Goal: Navigation & Orientation: Find specific page/section

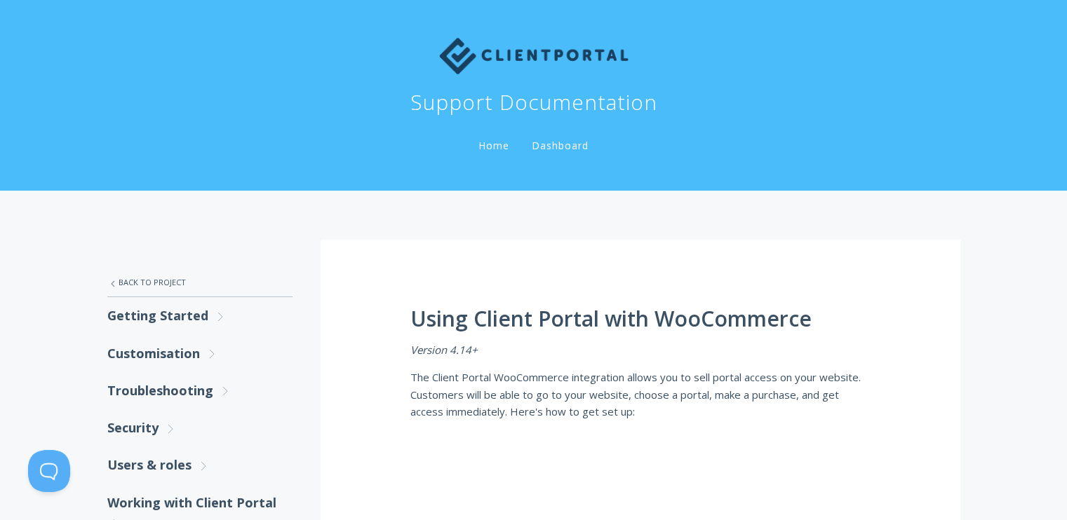
click at [502, 149] on link "Home" at bounding box center [493, 145] width 36 height 13
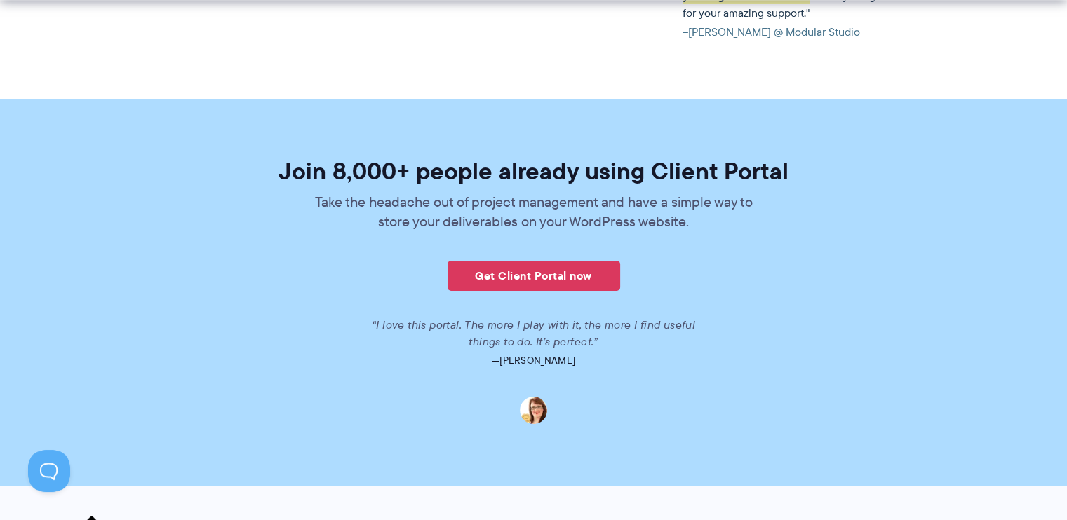
scroll to position [3543, 0]
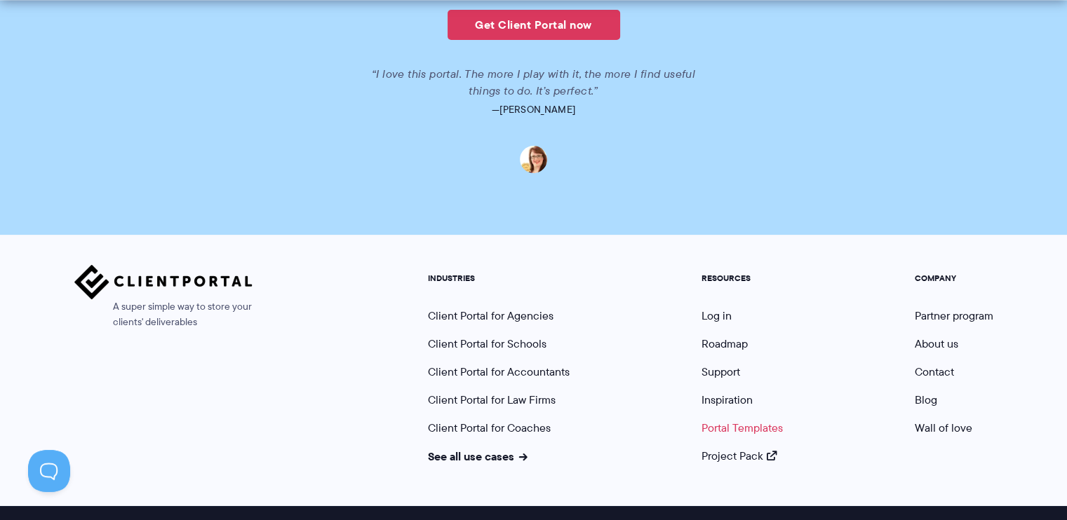
click at [739, 420] on link "Portal Templates" at bounding box center [741, 428] width 81 height 16
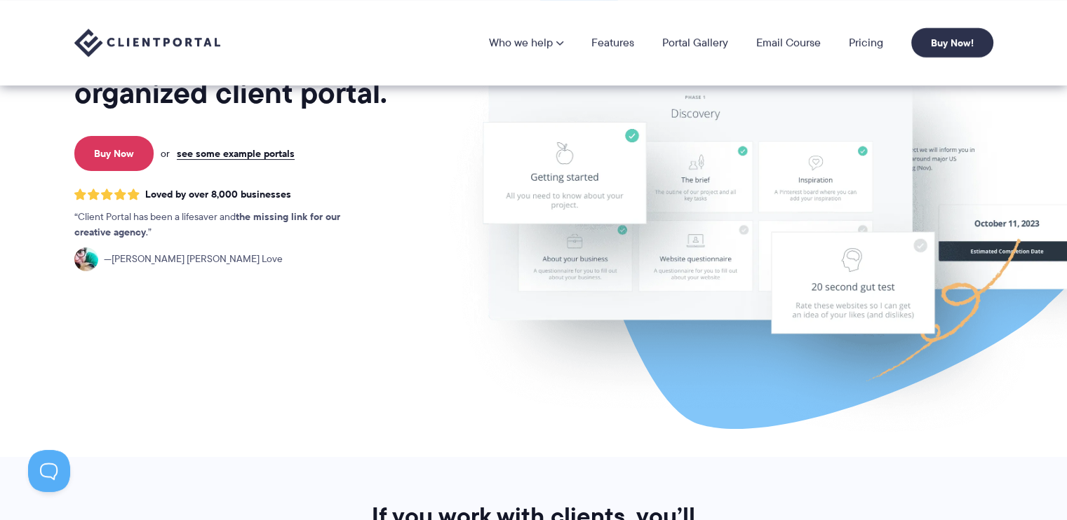
scroll to position [222, 0]
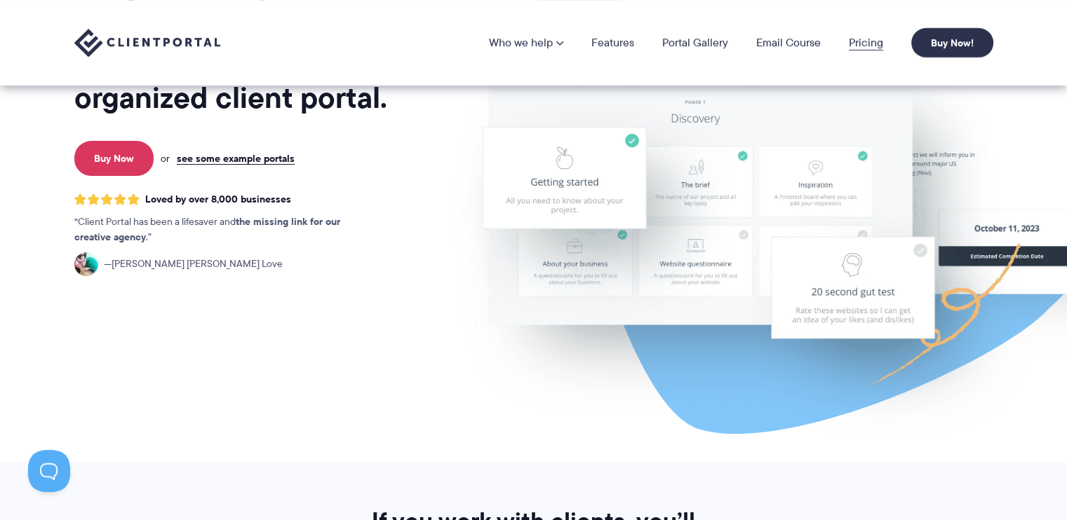
click at [869, 43] on link "Pricing" at bounding box center [866, 42] width 34 height 11
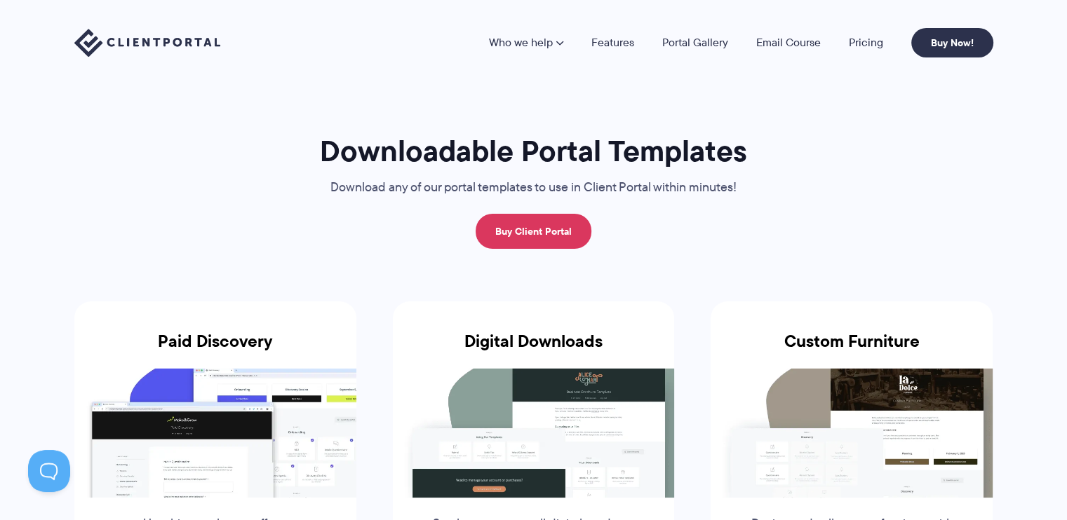
click at [694, 50] on nav "Who we help Who we help View pricing Agencies See how Client Portal can help gi…" at bounding box center [741, 42] width 504 height 29
click at [688, 37] on link "Portal Gallery" at bounding box center [695, 42] width 66 height 11
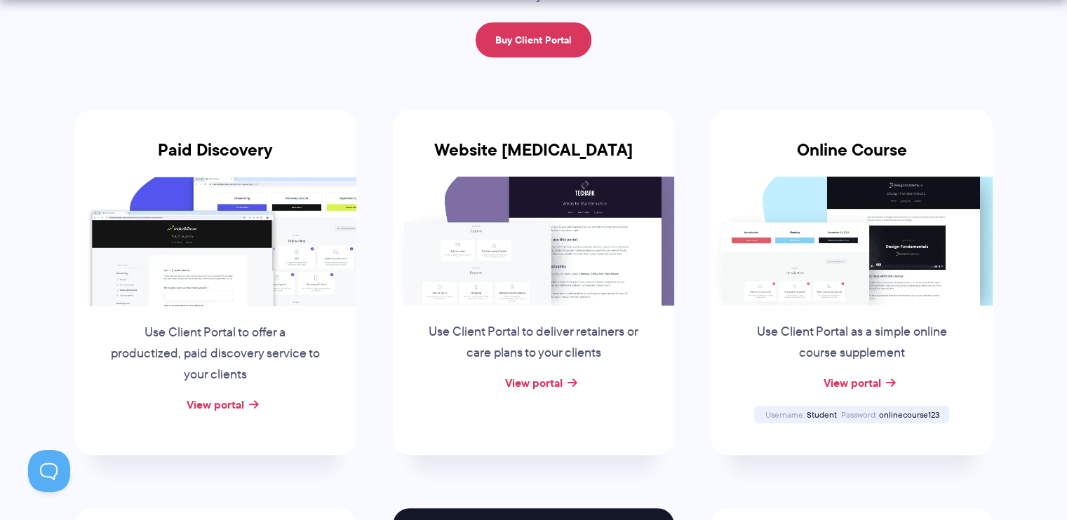
click at [302, 240] on img at bounding box center [215, 241] width 282 height 129
click at [207, 407] on link "View portal" at bounding box center [216, 404] width 58 height 17
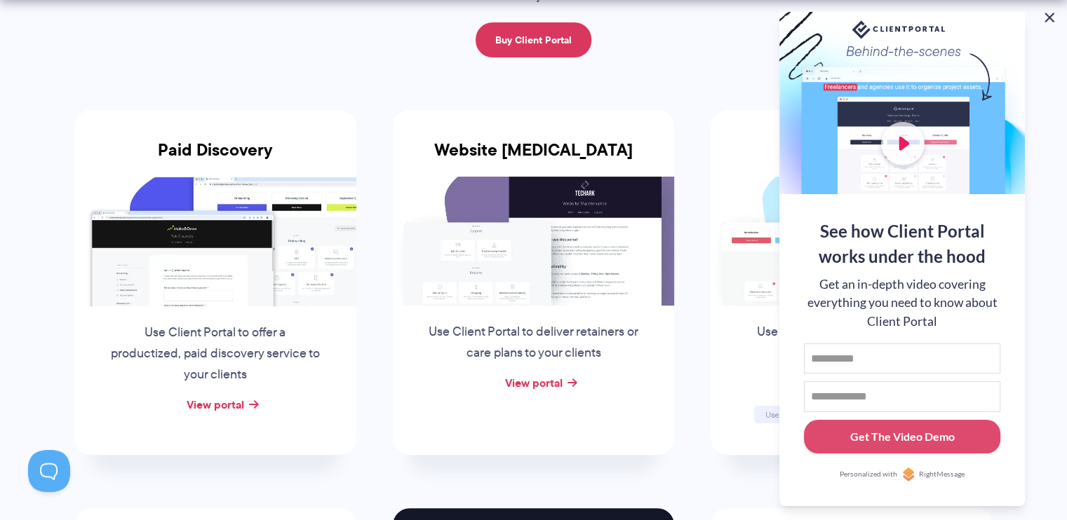
click at [1048, 18] on button at bounding box center [1049, 17] width 17 height 17
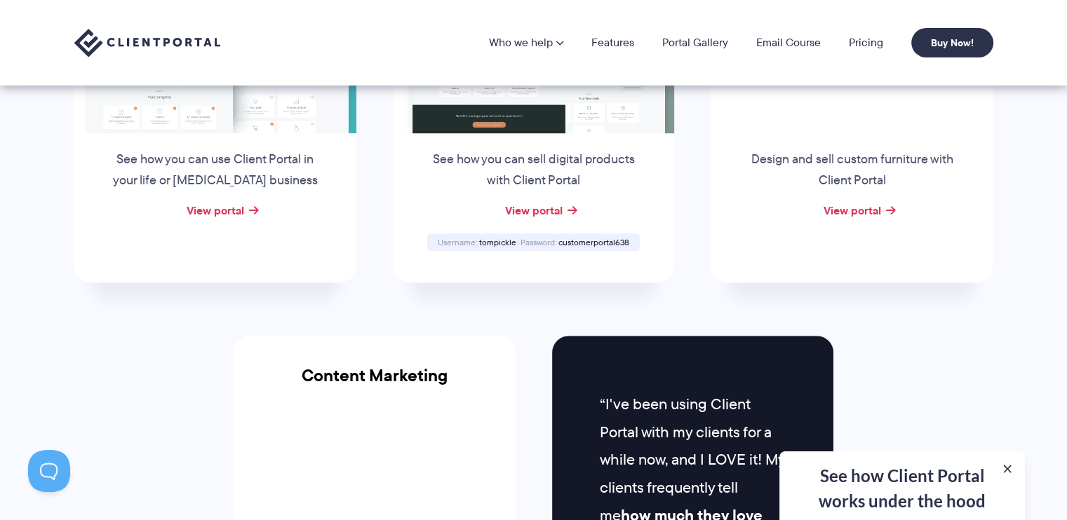
scroll to position [1128, 0]
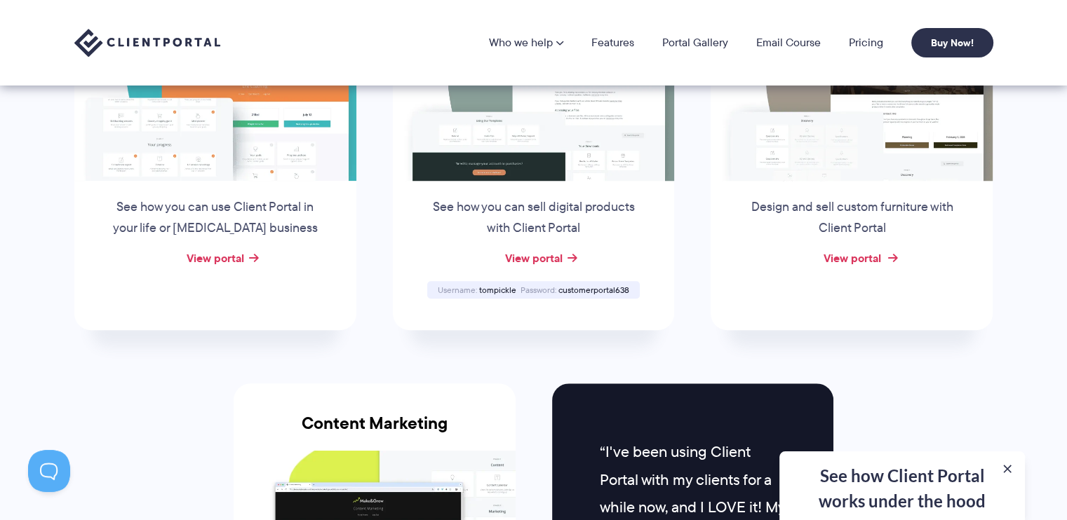
click at [850, 252] on link "View portal" at bounding box center [852, 258] width 58 height 17
